Goal: Information Seeking & Learning: Learn about a topic

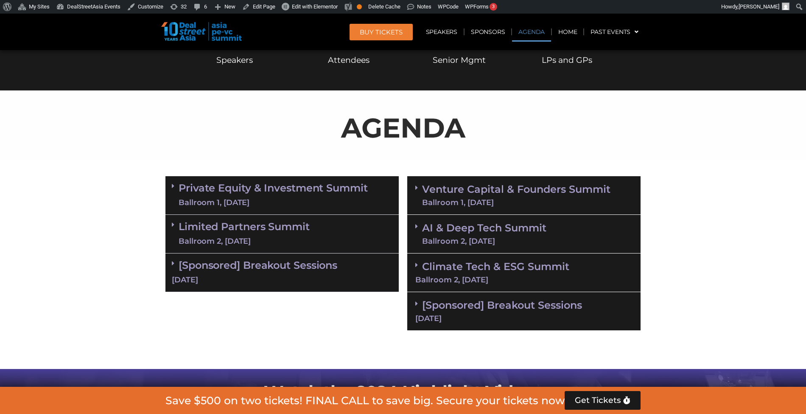
scroll to position [445, 0]
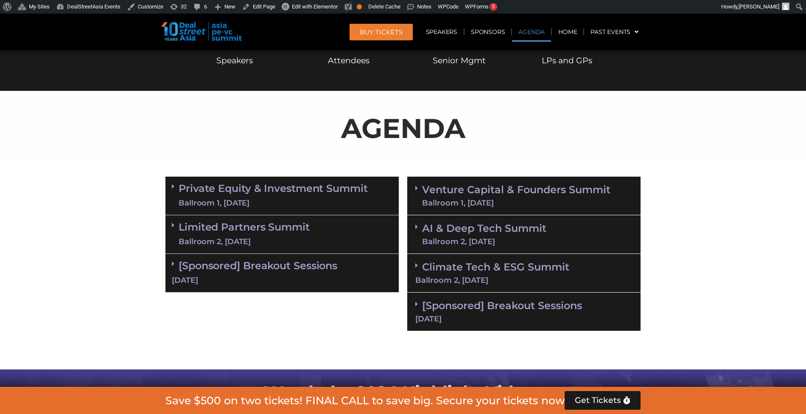
click at [333, 195] on link "Private Equity & Investment Summit Ballroom 1, 10 Sept" at bounding box center [273, 195] width 189 height 25
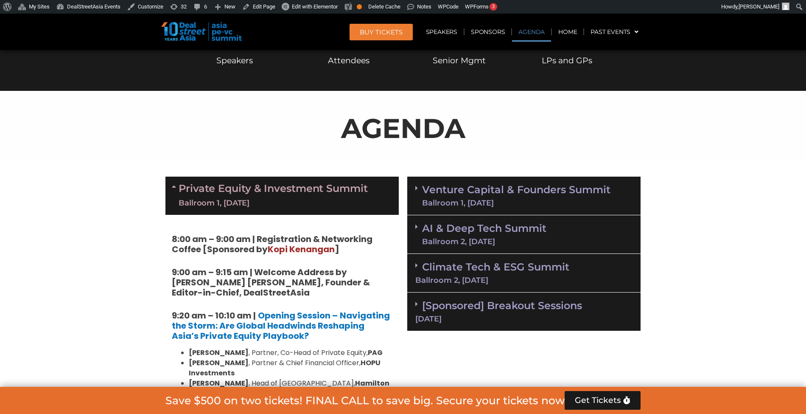
click at [440, 202] on div "Ballroom 1, 11 Sept" at bounding box center [516, 203] width 188 height 8
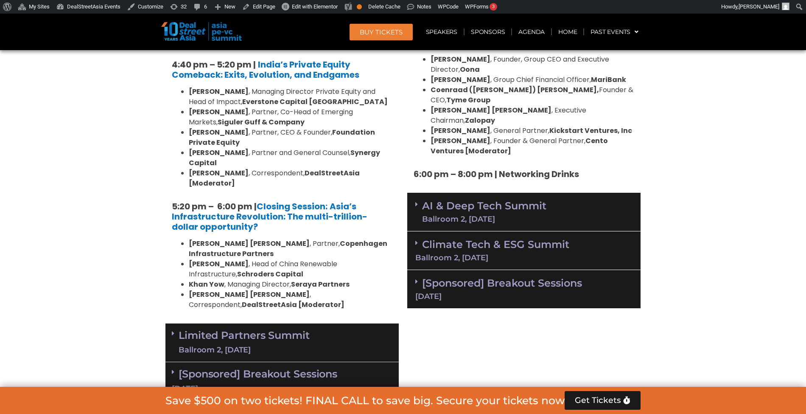
scroll to position [1721, 0]
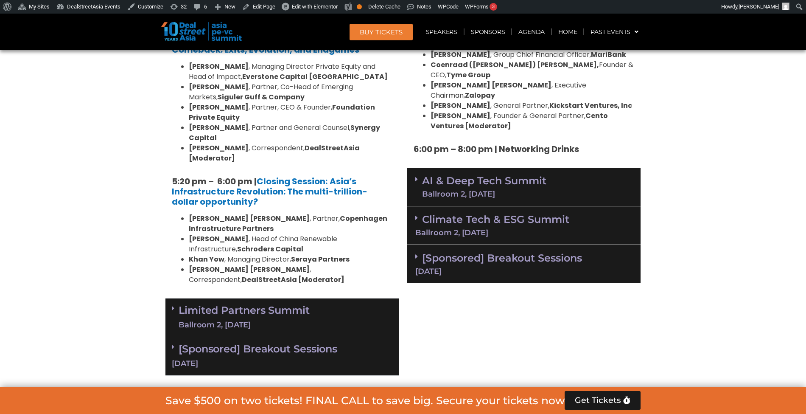
click at [442, 176] on link "AI & Deep Tech Summit Ballroom 2, 11 Sept" at bounding box center [484, 187] width 124 height 22
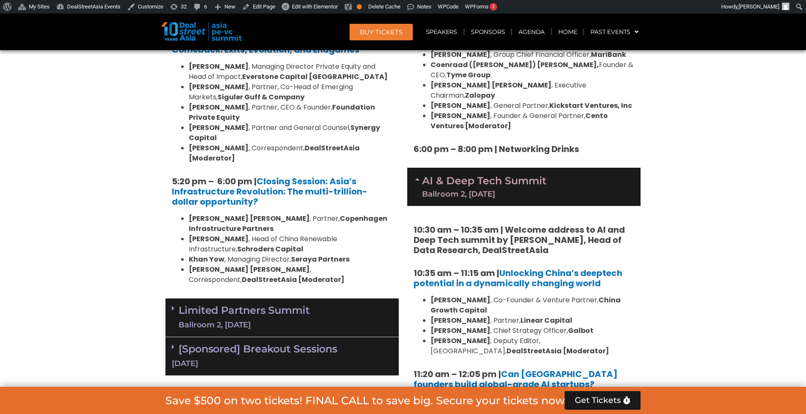
click at [342, 298] on div "Limited Partners Summit Ballroom 2, 10 Sept" at bounding box center [281, 317] width 233 height 39
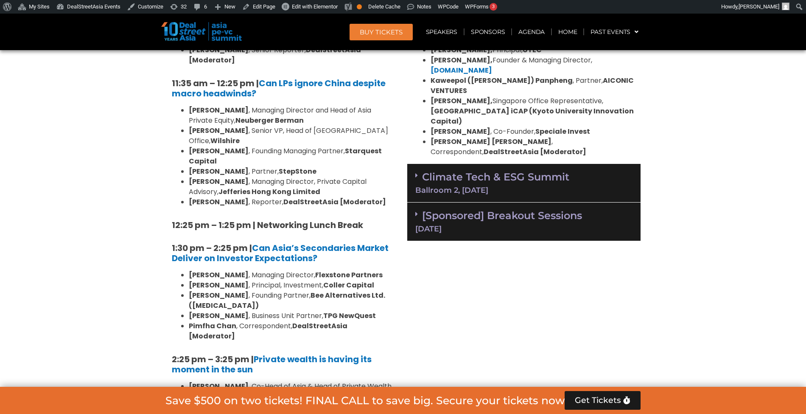
click at [492, 186] on div "Ballroom 2, [DATE]" at bounding box center [523, 190] width 217 height 8
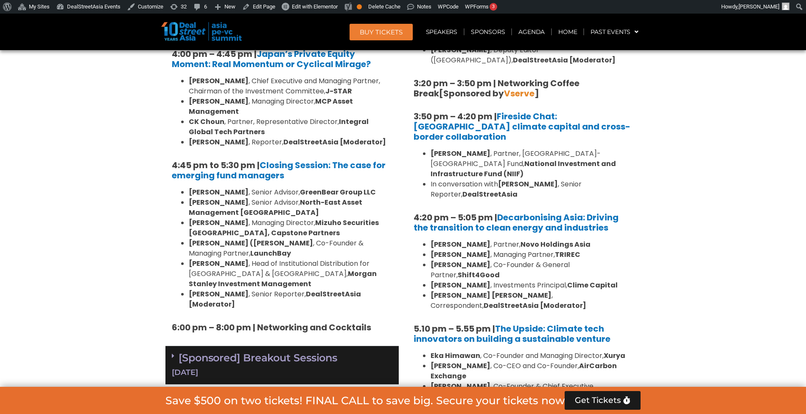
scroll to position [2665, 0]
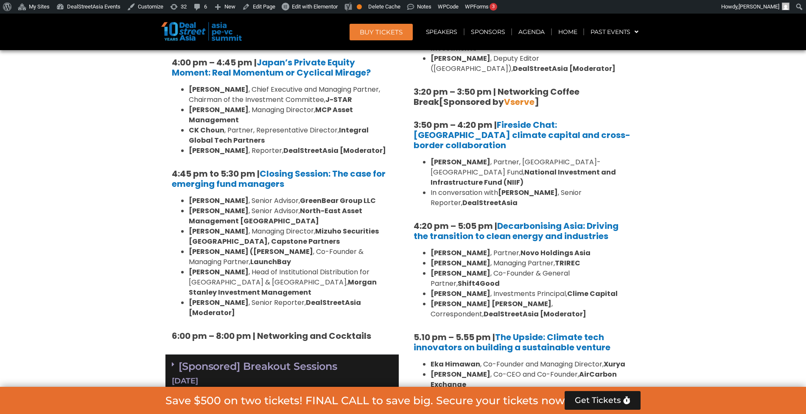
click at [353, 354] on div "[Sponsored] Breakout Sessions 10 Sept" at bounding box center [281, 373] width 233 height 39
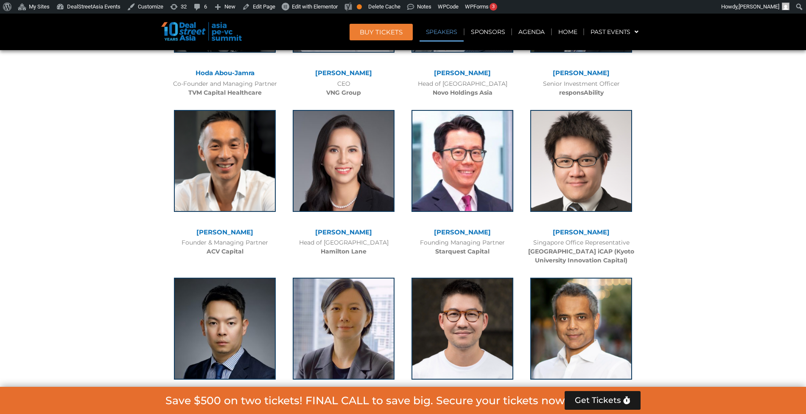
scroll to position [2628, 0]
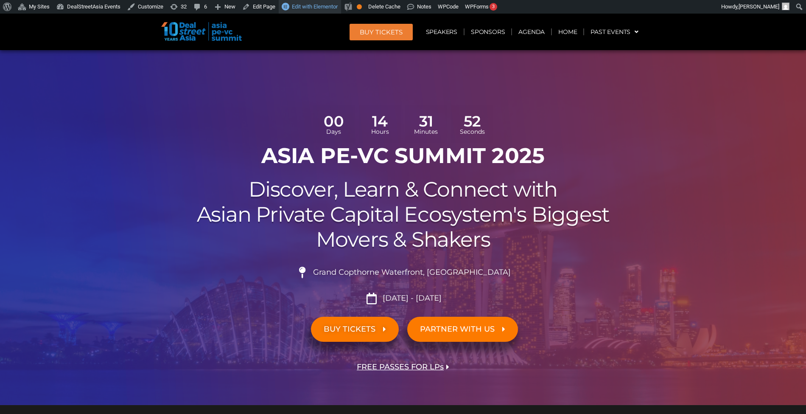
click at [318, 8] on span "Edit with Elementor" at bounding box center [315, 6] width 46 height 6
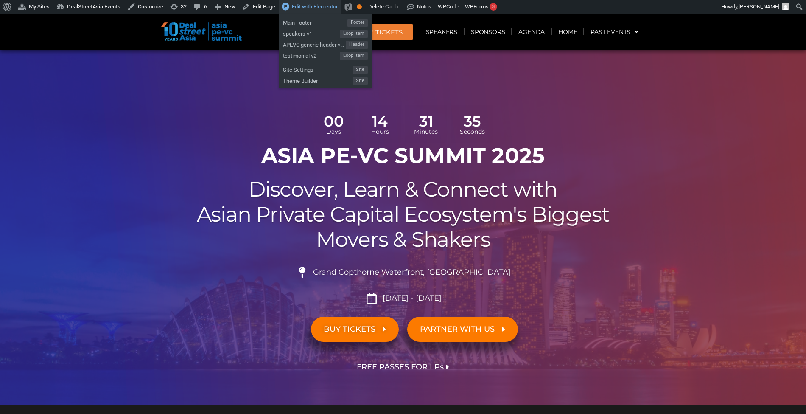
click at [314, 9] on span "Edit with Elementor" at bounding box center [315, 6] width 46 height 6
click at [315, 8] on span "Edit with Elementor" at bounding box center [315, 6] width 46 height 6
click at [319, 8] on span "Edit with Elementor" at bounding box center [315, 6] width 46 height 6
